Goal: Ask a question

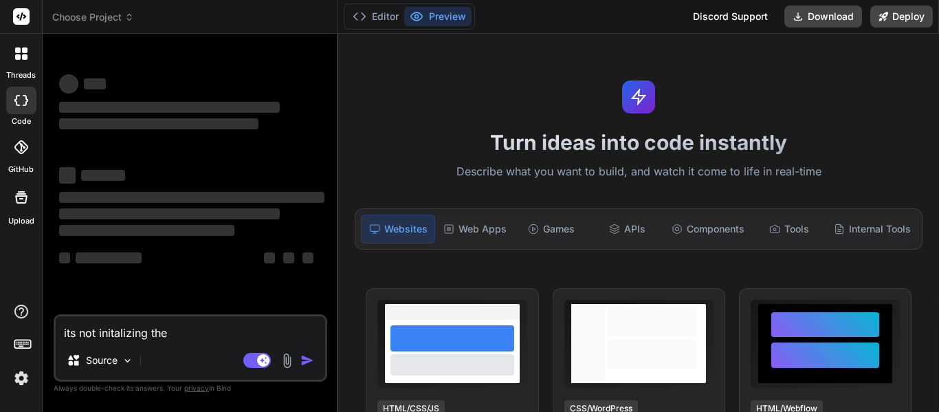
type textarea "x"
type textarea "its not initalizing the e"
type textarea "x"
type textarea "its not initalizing the en"
type textarea "x"
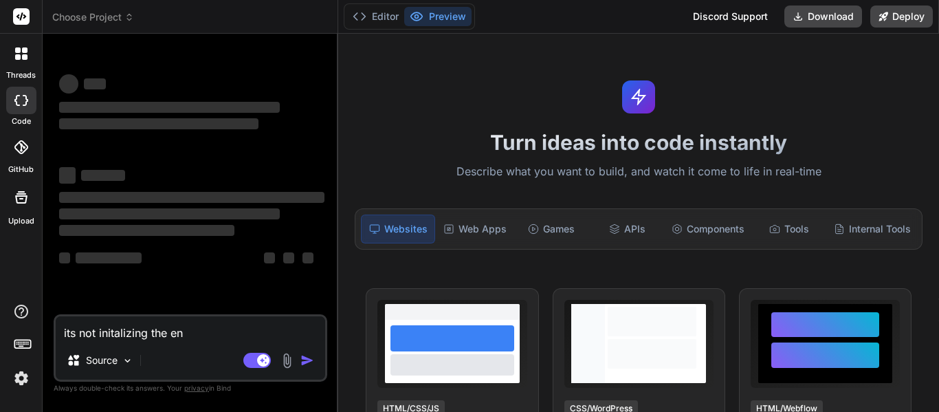
type textarea "its not initalizing the env"
type textarea "x"
type textarea "its not initalizing the envi"
type textarea "x"
type textarea "its not initalizing the envir"
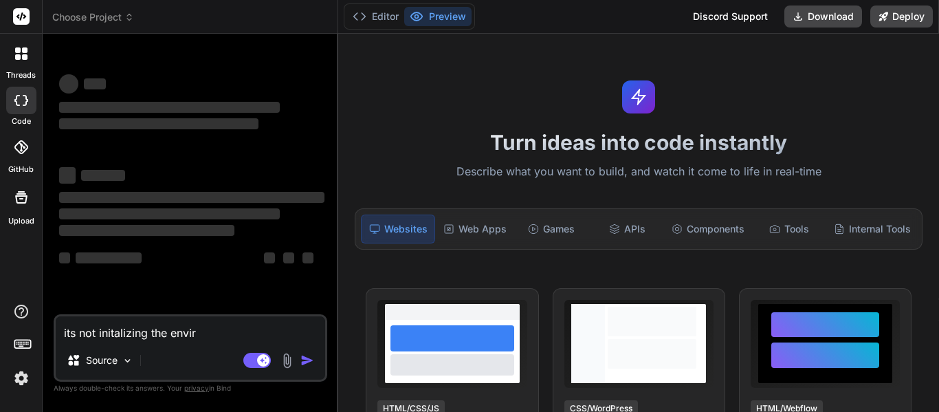
type textarea "x"
type textarea "its not initalizing the enviro"
type textarea "x"
type textarea "its not initalizing the environ"
type textarea "x"
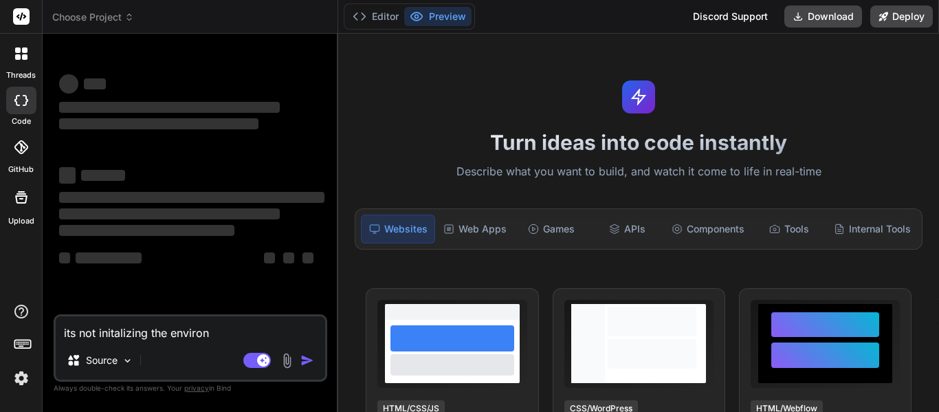
type textarea "its not initalizing the environm"
type textarea "x"
type textarea "its not initalizing the environme"
type textarea "x"
type textarea "its not initalizing the environmen"
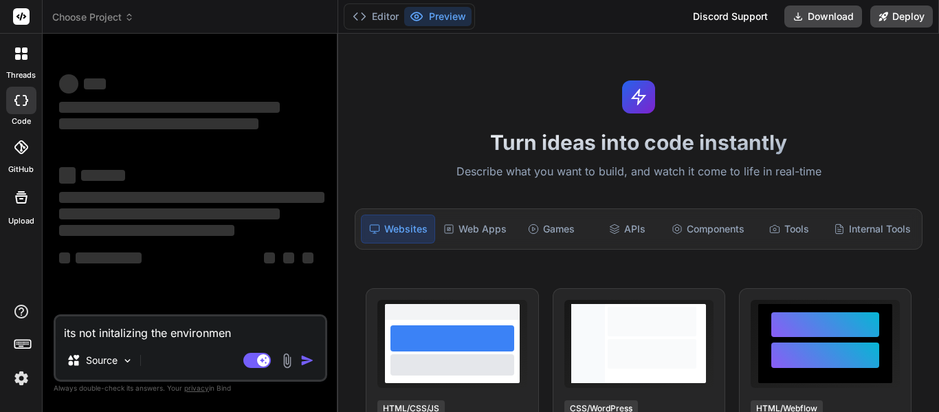
type textarea "x"
type textarea "its not initalizing the environment"
type textarea "x"
type textarea "its not initalizing the environment"
type textarea "x"
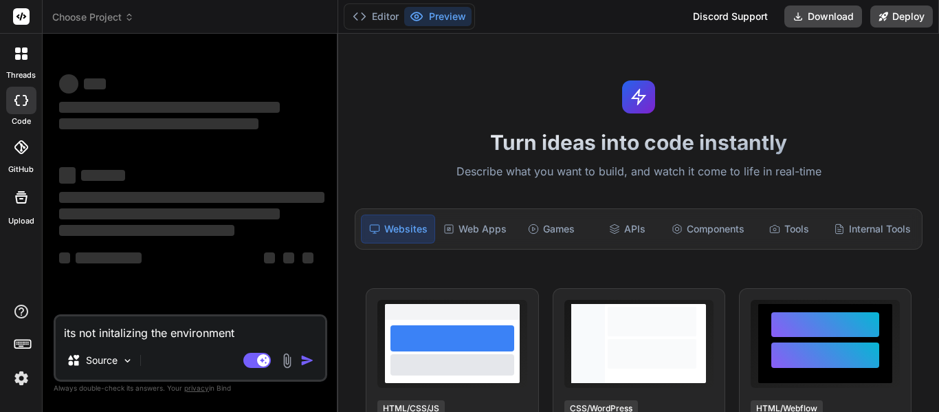
type textarea "its not initalizing the environment w"
type textarea "x"
type textarea "its not initalizing the environment wh"
type textarea "x"
type textarea "its not initalizing the environment whe"
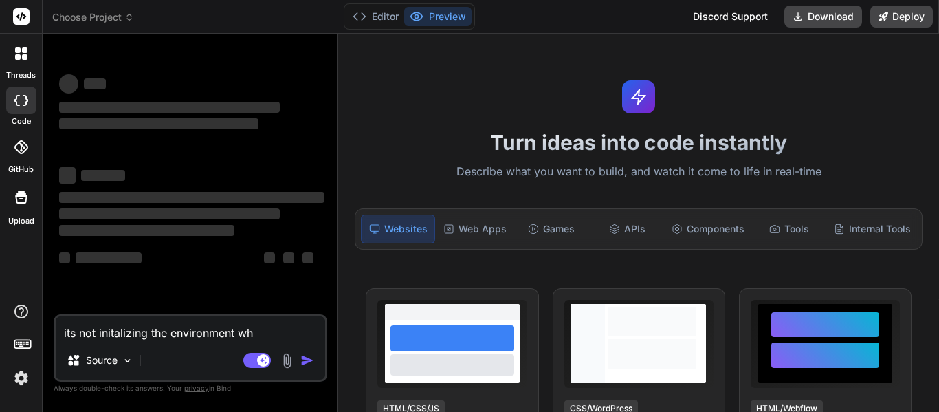
type textarea "x"
type textarea "its not initalizing the environment when"
type textarea "x"
type textarea "its not initalizing the environment when"
type textarea "x"
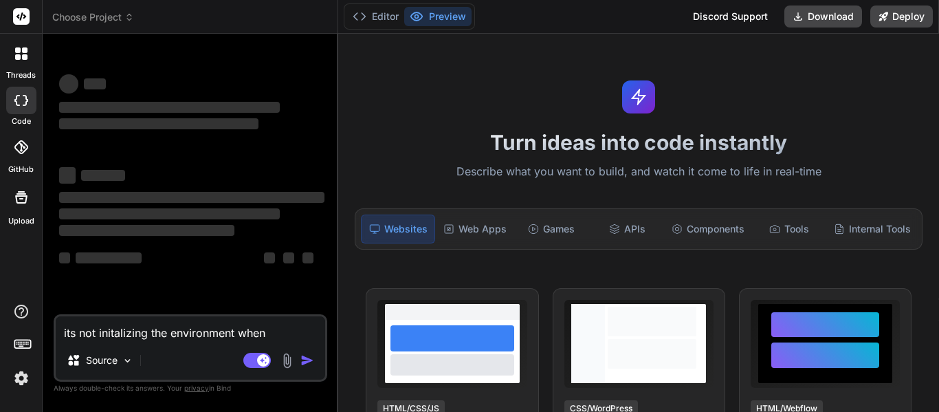
type textarea "its not initalizing the environment when i"
type textarea "x"
type textarea "its not initalizing the environment when I"
type textarea "x"
type textarea "its not initalizing the environment when I r"
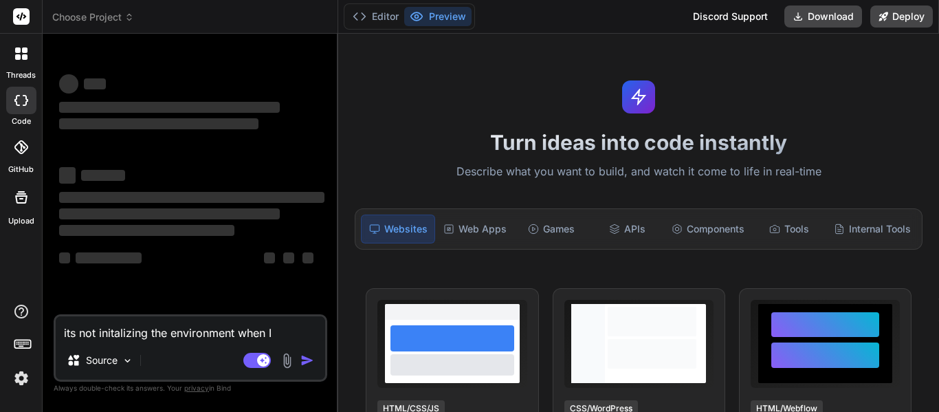
type textarea "x"
type textarea "its not initalizing the environment when I ru"
type textarea "x"
type textarea "its not initalizing the environment when I run"
type textarea "x"
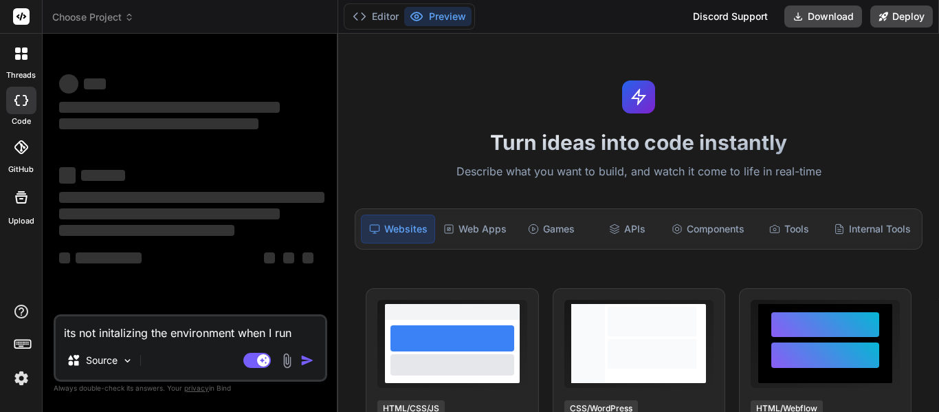
type textarea "its not initalizing the environment when I run"
type textarea "x"
type textarea "its not initalizing the environment when I run i"
type textarea "x"
type textarea "its not initalizing the environment when I run it"
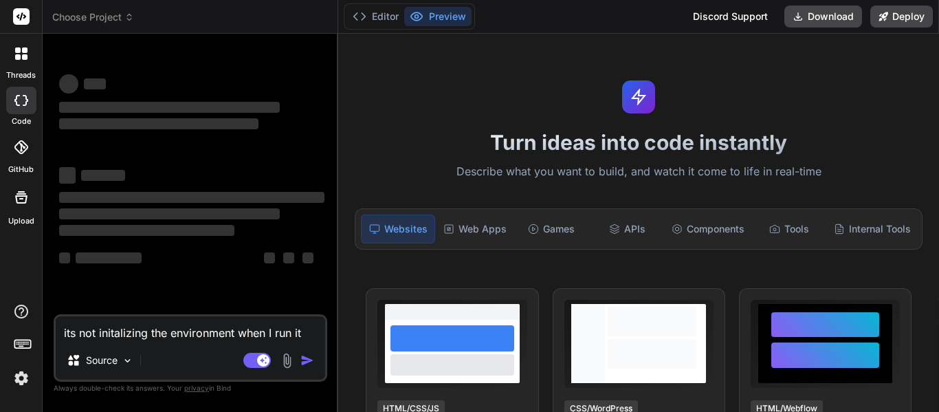
type textarea "x"
type textarea "its not initalizing the environment when I run it"
type textarea "x"
type textarea "its not initalizing the environment when I run it l"
type textarea "x"
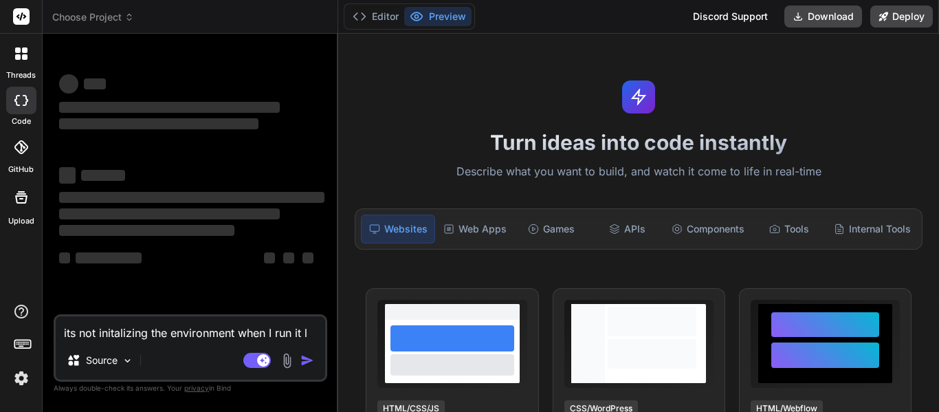
type textarea "its not initalizing the environment when I run it lo"
type textarea "x"
type textarea "its not initalizing the environment when I run it loc"
type textarea "x"
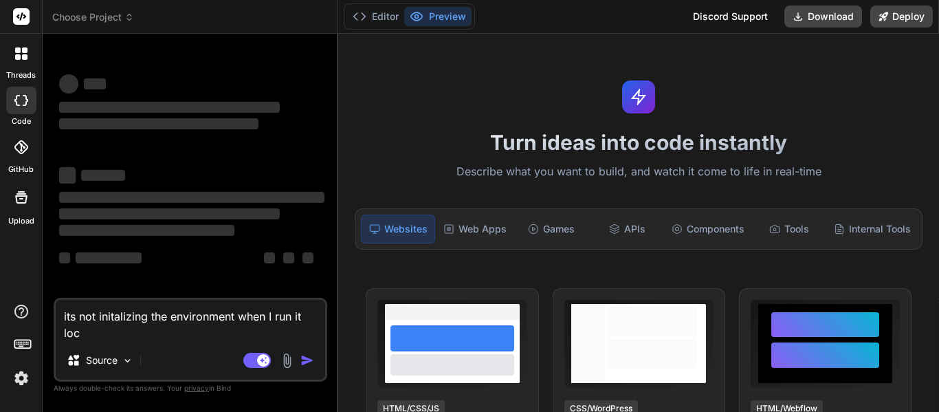
type textarea "its not initalizing the environment when I run it loca"
type textarea "x"
type textarea "its not initalizing the environment when I run it local"
type textarea "x"
type textarea "its not initalizing the environment when I run it locally"
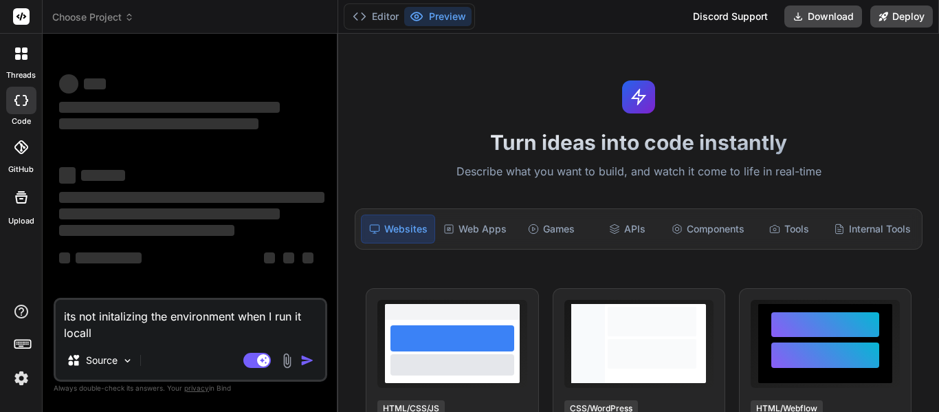
type textarea "x"
type textarea "its not initalizing the environment when I run it locally"
type textarea "x"
type textarea "its not initalizing the environment when I run it locally ("
type textarea "x"
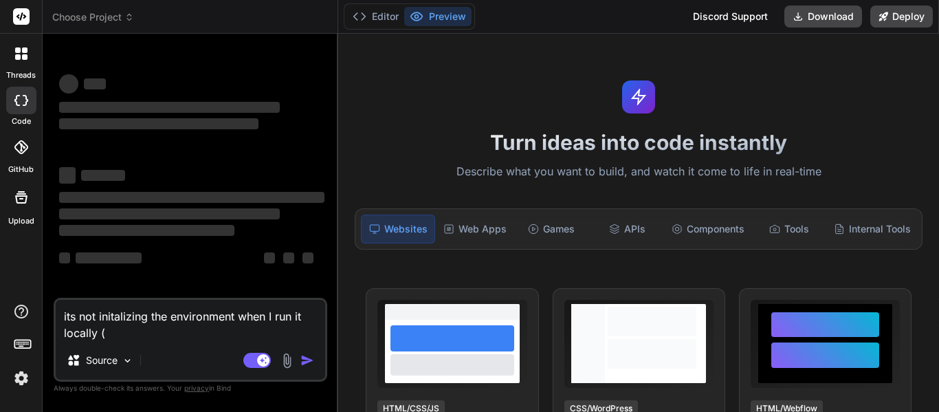
type textarea "its not initalizing the environment when I run it locally (a"
type textarea "x"
type textarea "its not initalizing the environment when I run it locally (as"
type textarea "x"
type textarea "its not initalizing the environment when I run it locally (as"
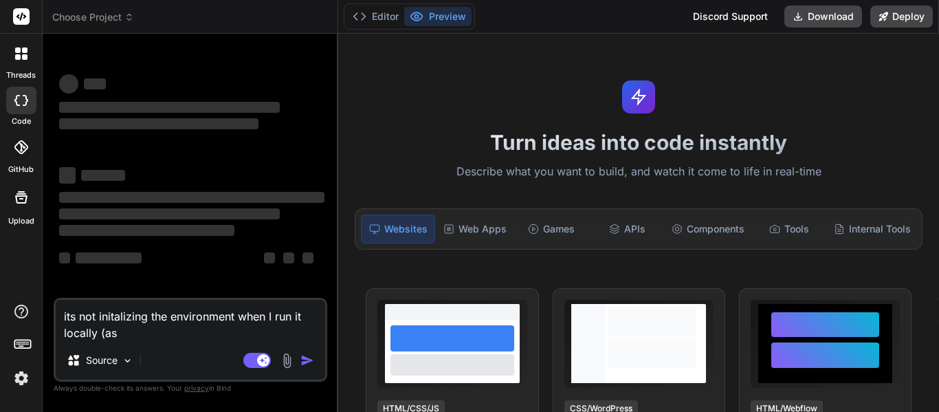
type textarea "x"
type textarea "its not initalizing the environment when I run it locally (as h"
type textarea "x"
type textarea "its not initalizing the environment when I run it locally (as ht"
type textarea "x"
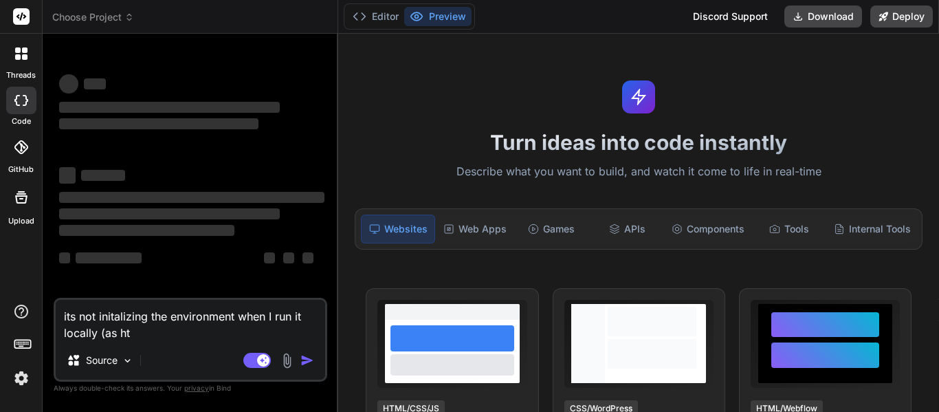
type textarea "its not initalizing the environment when I run it locally (as htm"
type textarea "x"
type textarea "its not initalizing the environment when I run it locally (as html"
type textarea "x"
type textarea "its not initalizing the environment when I run it locally (as html"
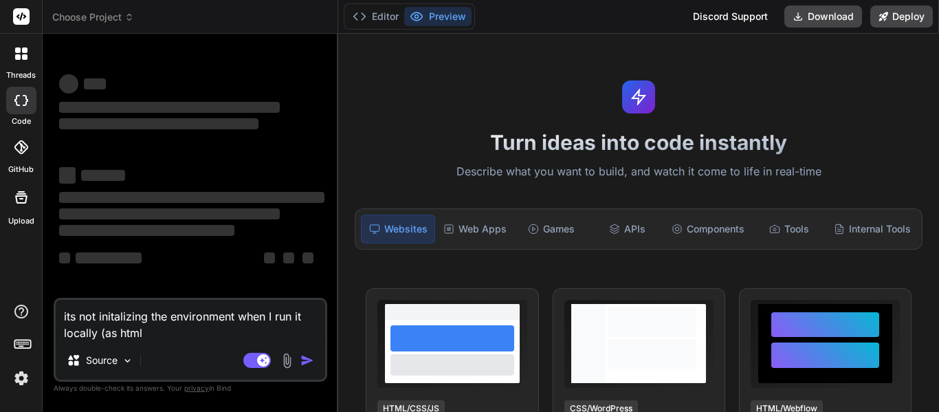
type textarea "x"
type textarea "its not initalizing the environment when I run it locally (as html f"
type textarea "x"
type textarea "its not initalizing the environment when I run it locally (as html fi"
type textarea "x"
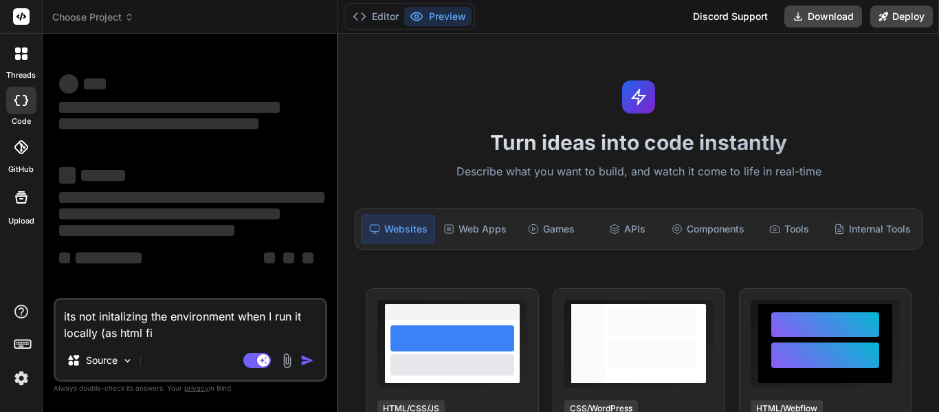
type textarea "its not initalizing the environment when I run it locally (as html fil"
type textarea "x"
type textarea "its not initalizing the environment when I run it locally (as html file"
type textarea "x"
type textarea "its not initalizing the environment when I run it locally (as html file)"
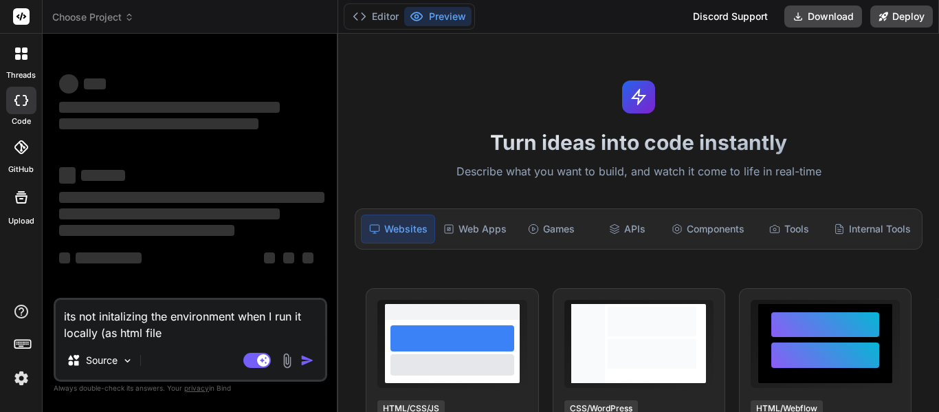
type textarea "x"
type textarea "its not initalizing the environment when I run it locally (as html file)"
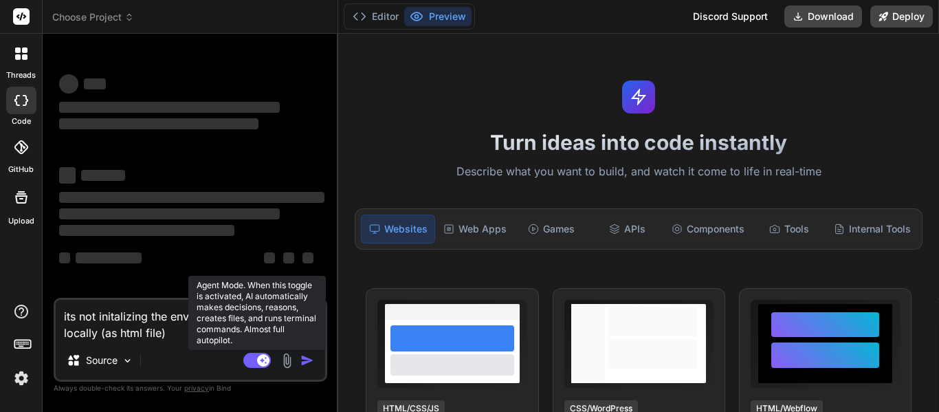
click at [261, 358] on rect at bounding box center [263, 360] width 12 height 12
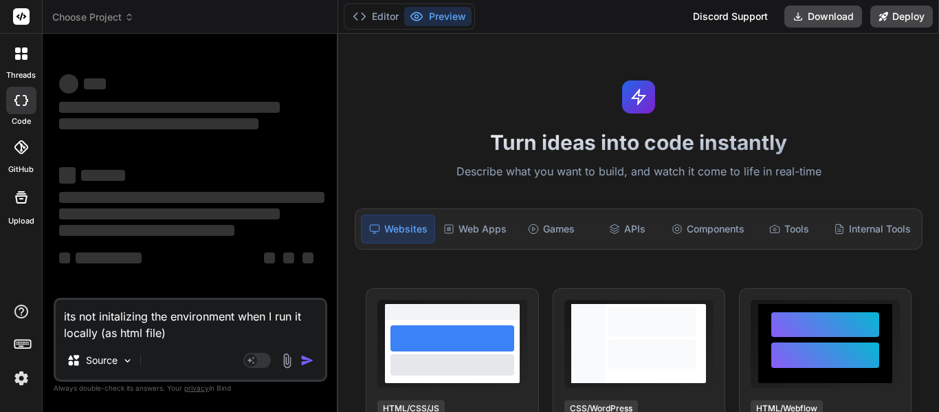
click at [314, 368] on div "Agent Mode. When this toggle is activated, AI automatically makes decisions, re…" at bounding box center [280, 360] width 79 height 17
click at [22, 147] on icon at bounding box center [21, 147] width 14 height 14
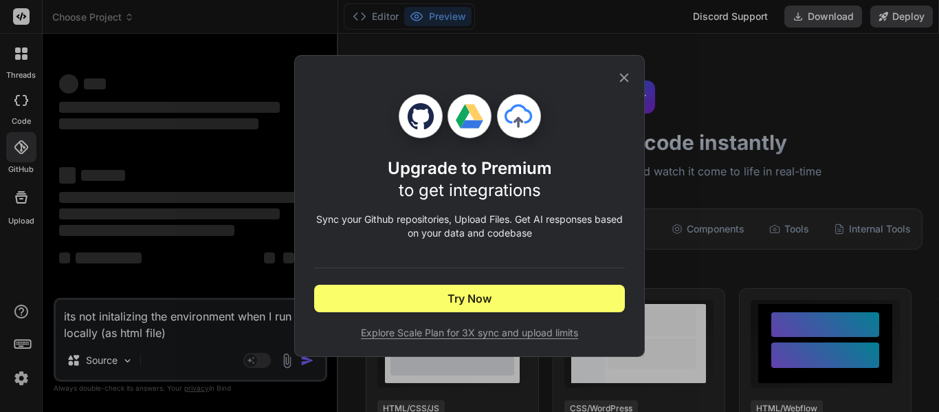
click at [19, 178] on div "Upgrade to Premium to get integrations Sync your Github repositories, Upload Fi…" at bounding box center [469, 206] width 939 height 412
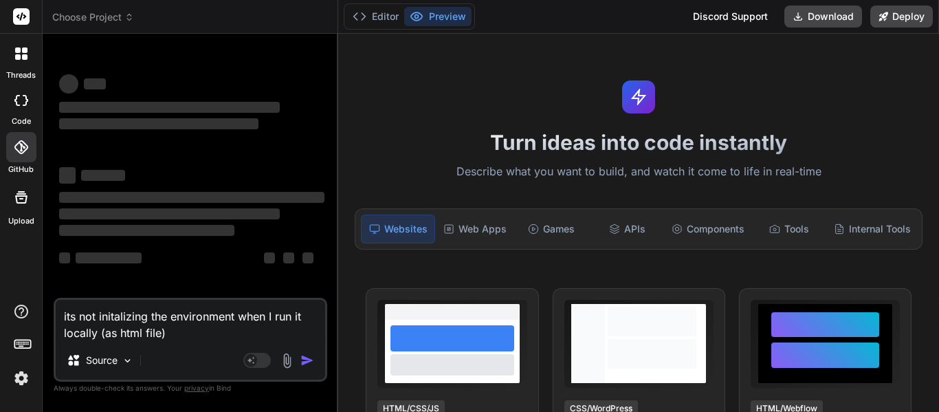
click at [17, 196] on icon at bounding box center [21, 197] width 12 height 12
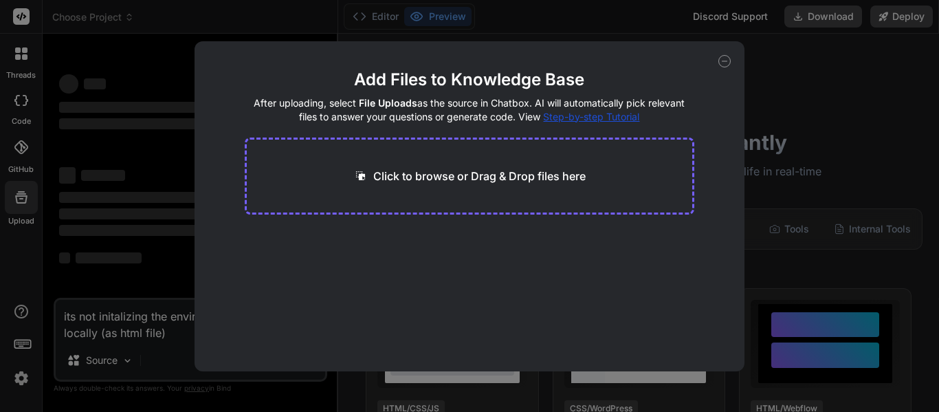
click at [10, 54] on div "Add Files to Knowledge Base After uploading, select File Uploads as the source …" at bounding box center [469, 206] width 939 height 412
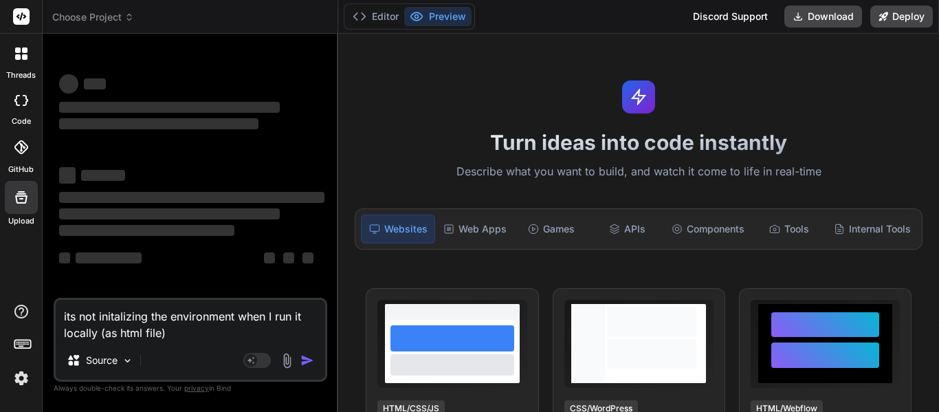
click at [12, 61] on div at bounding box center [21, 53] width 29 height 29
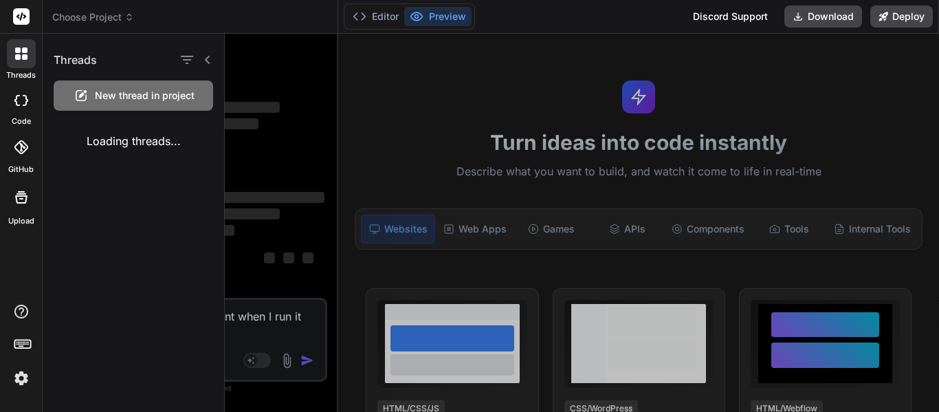
click at [17, 72] on label "threads" at bounding box center [21, 75] width 30 height 12
click at [18, 111] on div at bounding box center [21, 101] width 30 height 28
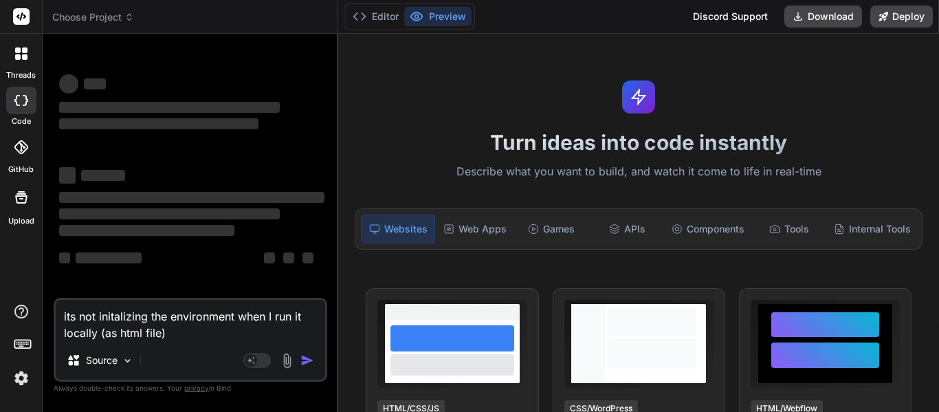
click at [13, 108] on div at bounding box center [21, 101] width 30 height 28
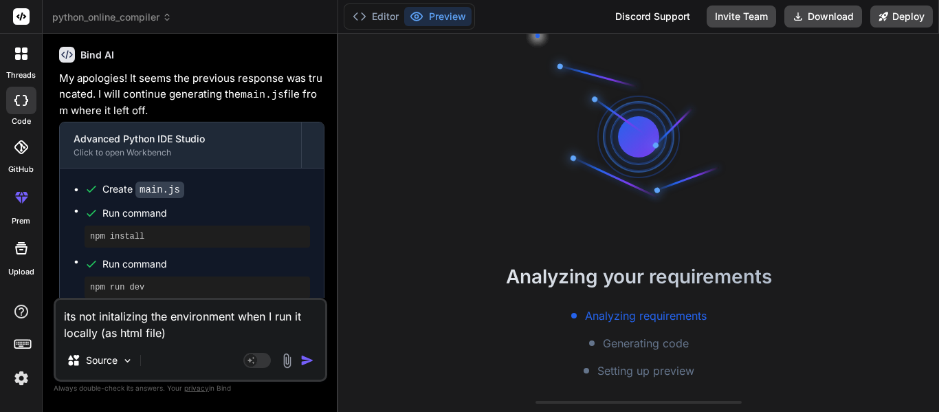
scroll to position [2292, 0]
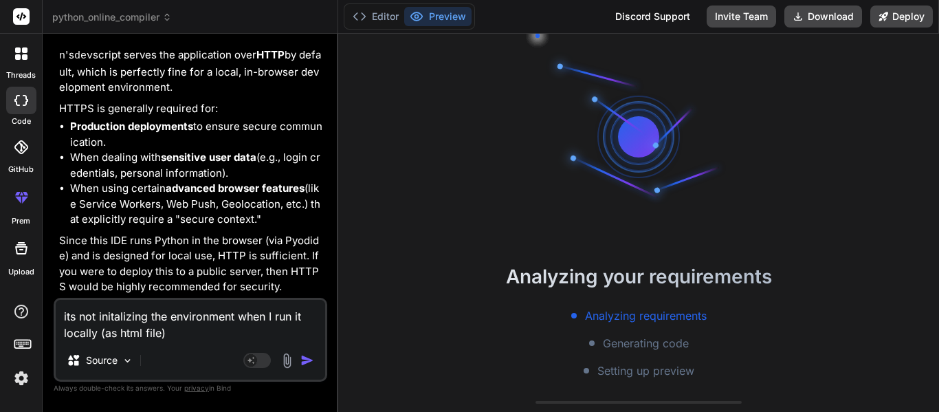
click at [304, 360] on img "button" at bounding box center [308, 360] width 14 height 14
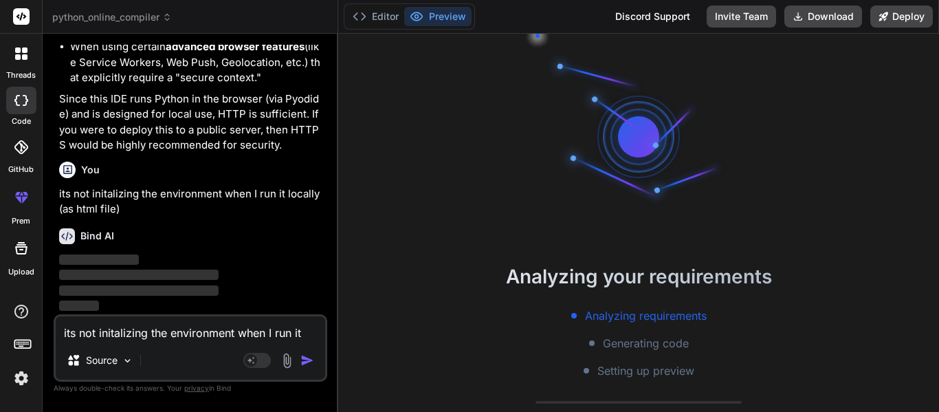
scroll to position [2434, 0]
drag, startPoint x: 375, startPoint y: 232, endPoint x: 370, endPoint y: 247, distance: 15.5
click at [370, 247] on div "Analyzing your requirements Analyzing requirements Generating code Setting up p…" at bounding box center [638, 223] width 601 height 378
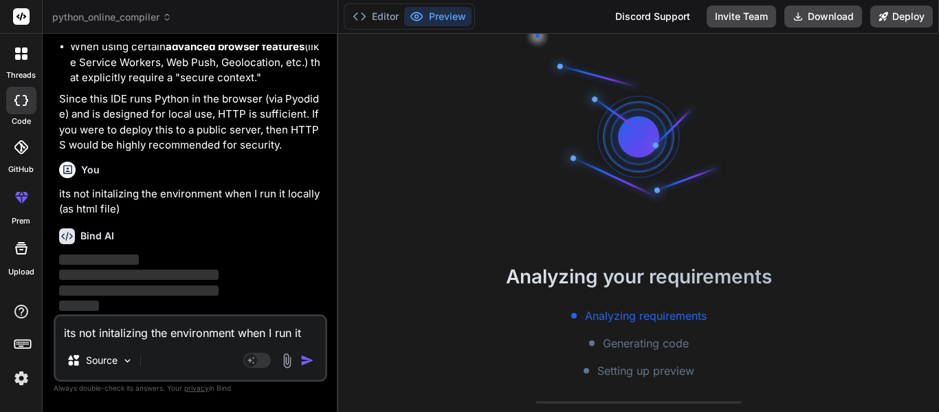
click at [370, 247] on div "Analyzing your requirements Analyzing requirements Generating code Setting up p…" at bounding box center [638, 223] width 601 height 378
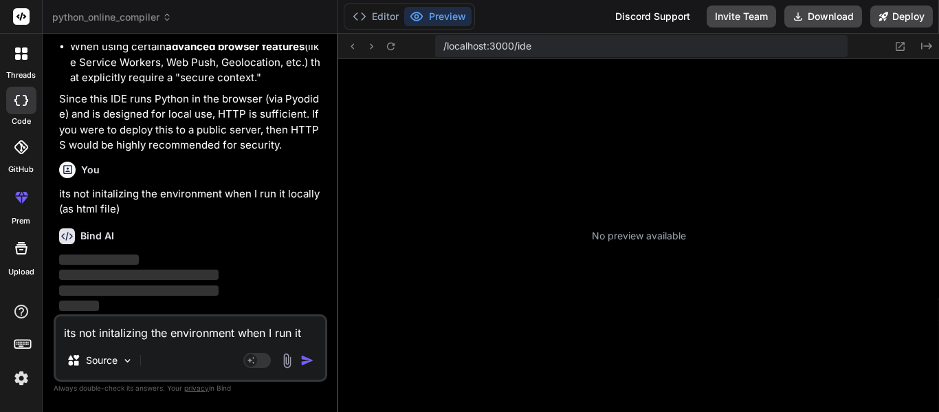
scroll to position [220, 0]
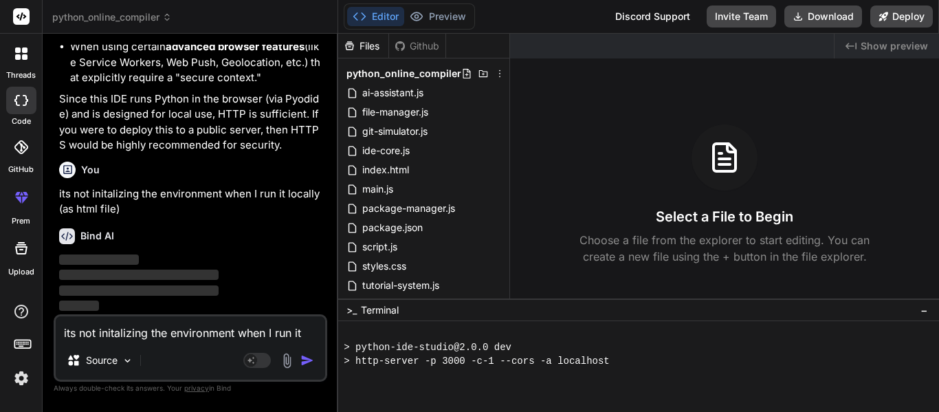
click at [382, 14] on button "Editor" at bounding box center [375, 16] width 57 height 19
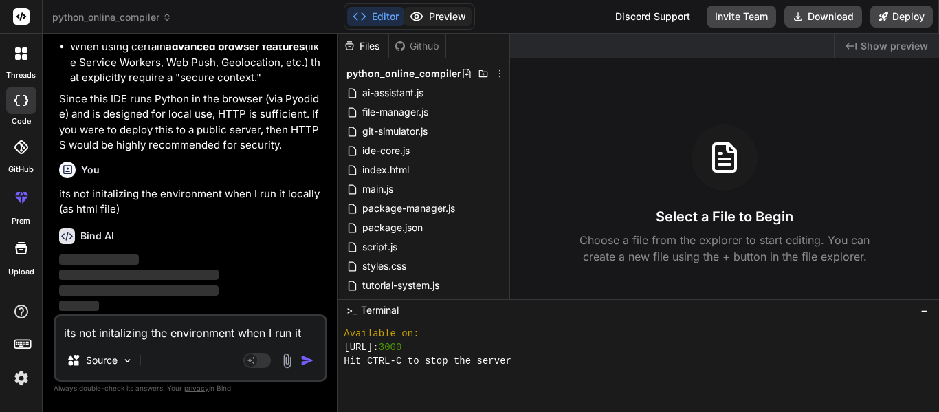
click at [424, 15] on button "Preview" at bounding box center [437, 16] width 67 height 19
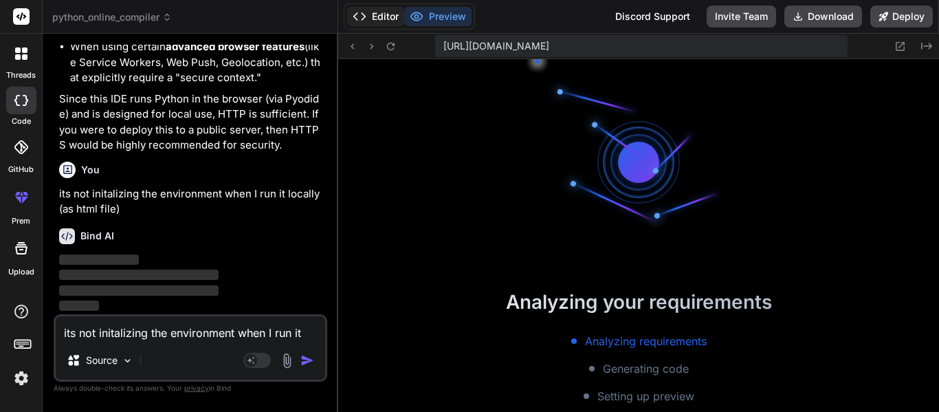
click at [377, 16] on button "Editor" at bounding box center [375, 16] width 57 height 19
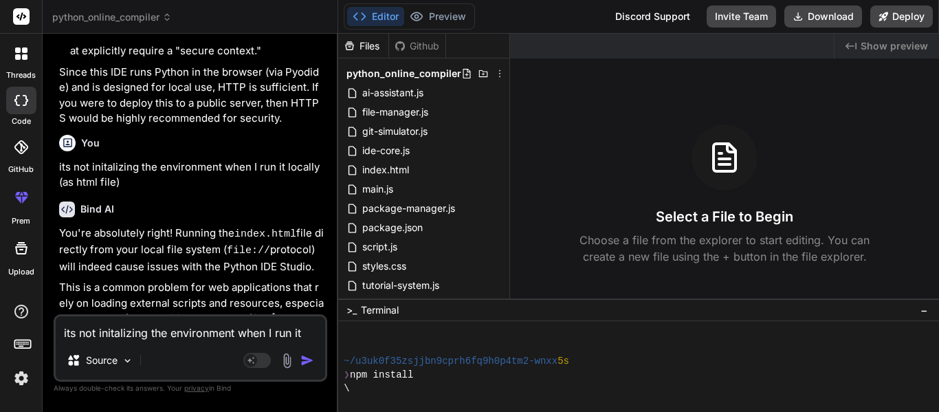
scroll to position [990, 0]
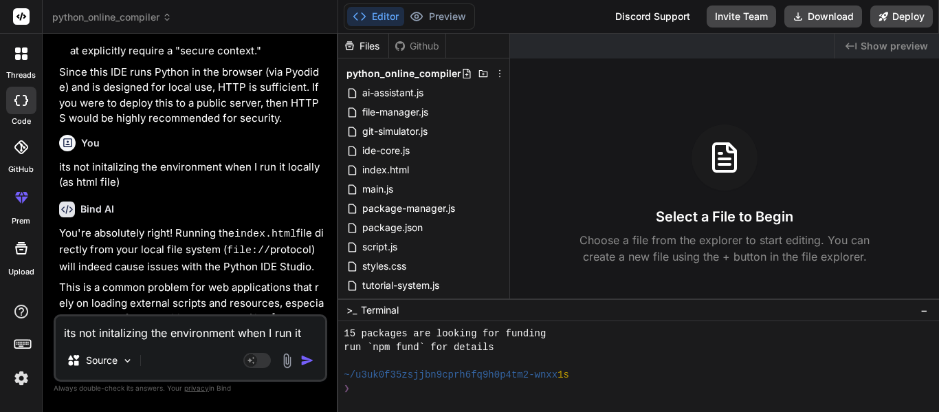
type textarea "x"
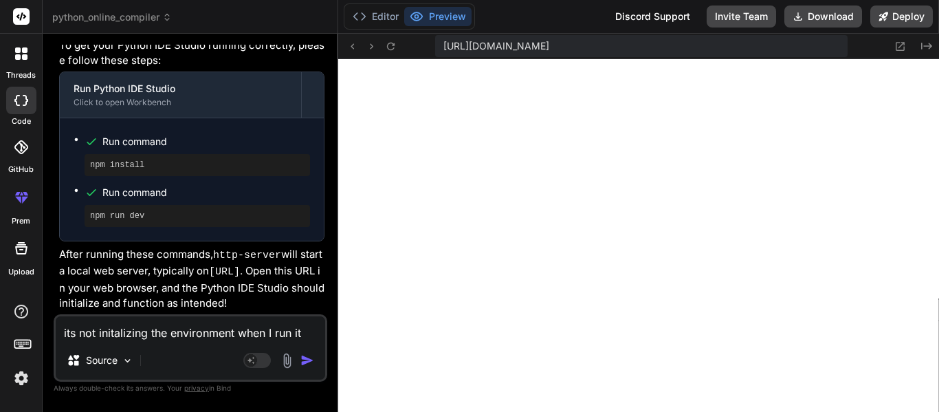
scroll to position [2931, 0]
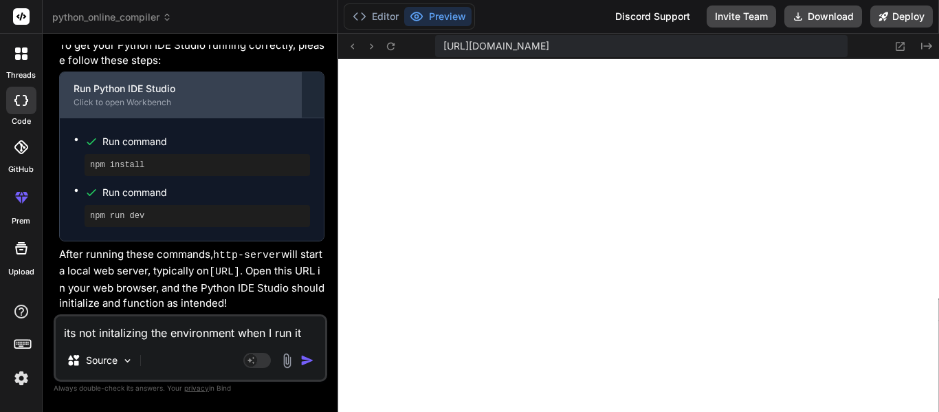
click at [261, 72] on div "Run Python IDE Studio Click to open Workbench" at bounding box center [180, 94] width 241 height 45
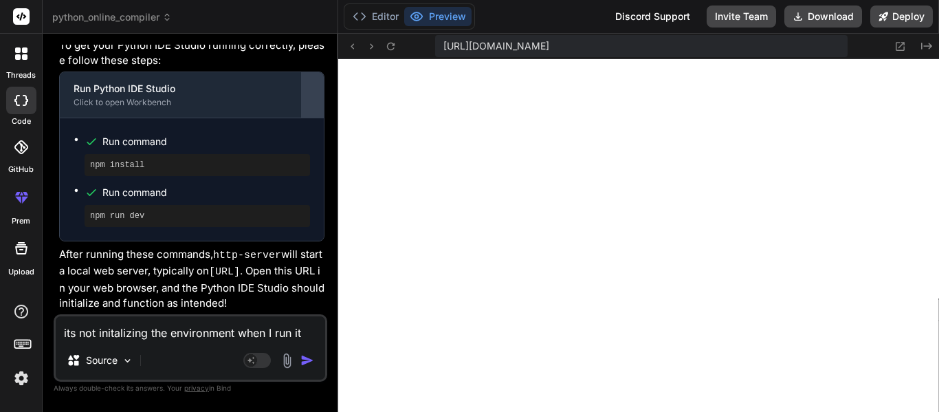
click at [307, 84] on div at bounding box center [313, 95] width 22 height 22
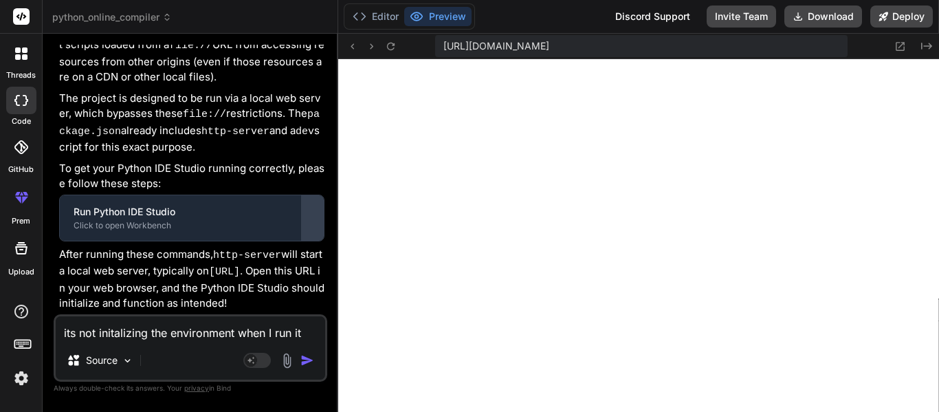
scroll to position [2808, 0]
click at [303, 208] on div at bounding box center [313, 218] width 22 height 22
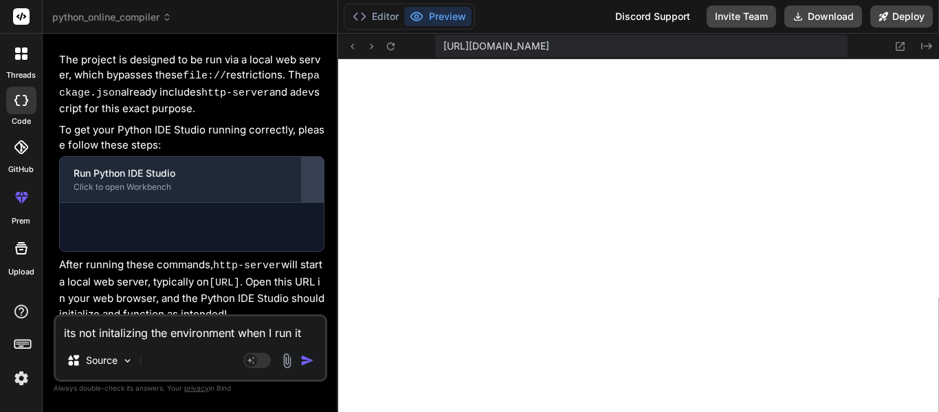
scroll to position [2931, 0]
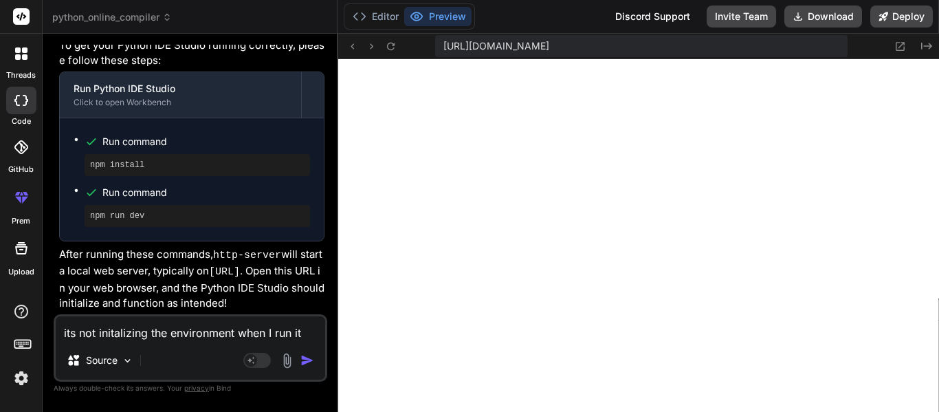
click at [474, 51] on span "[URL][DOMAIN_NAME]" at bounding box center [497, 46] width 106 height 14
drag, startPoint x: 160, startPoint y: 161, endPoint x: 80, endPoint y: 143, distance: 82.4
click at [80, 143] on ul "Run command npm install Run command npm run dev" at bounding box center [192, 179] width 237 height 95
copy pre "npm install"
